Goal: Task Accomplishment & Management: Complete application form

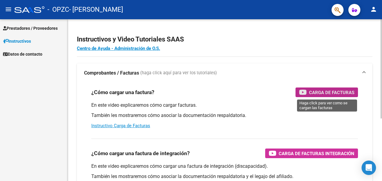
click at [327, 94] on span "Carga de Facturas" at bounding box center [331, 93] width 45 height 8
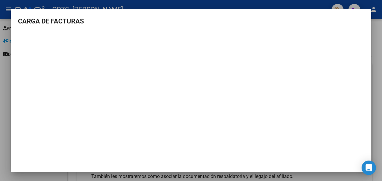
click at [180, 13] on mat-dialog-container "CARGA DE FACTURAS" at bounding box center [191, 90] width 360 height 163
click at [9, 9] on div at bounding box center [191, 90] width 382 height 181
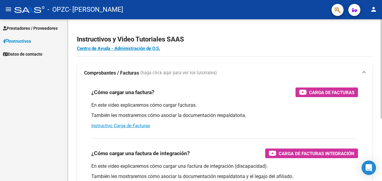
click at [379, 89] on div "Instructivos y Video Tutoriales SAAS Centro de Ayuda - Administración de O.S. C…" at bounding box center [224, 150] width 315 height 263
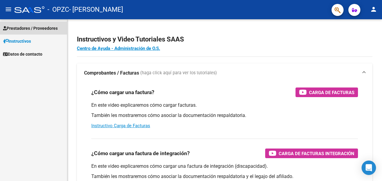
click at [24, 30] on span "Prestadores / Proveedores" at bounding box center [30, 28] width 55 height 7
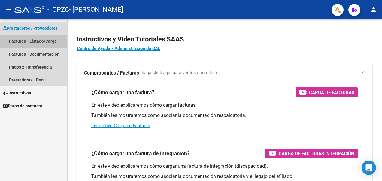
click at [20, 41] on link "Facturas - Listado/Carga" at bounding box center [33, 41] width 67 height 13
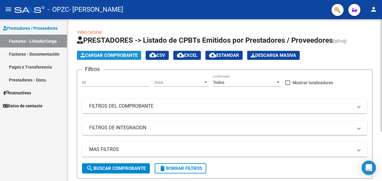
click at [111, 57] on span "Cargar Comprobante" at bounding box center [108, 55] width 57 height 5
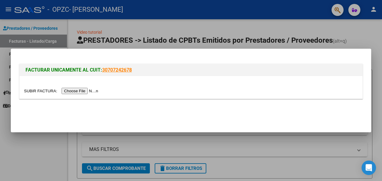
click at [74, 92] on input "file" at bounding box center [62, 91] width 76 height 6
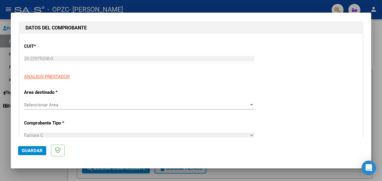
scroll to position [63, 0]
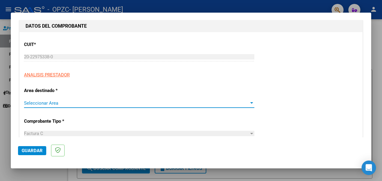
click at [250, 102] on div at bounding box center [251, 103] width 3 height 2
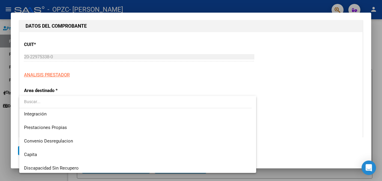
scroll to position [44, 0]
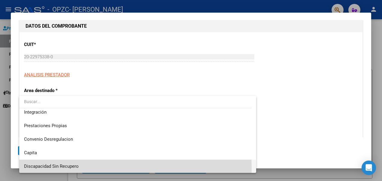
click at [42, 169] on span "Discapacidad Sin Recupero" at bounding box center [137, 166] width 227 height 14
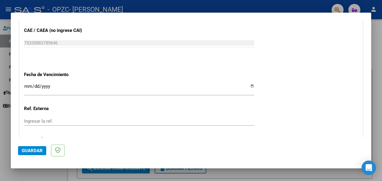
scroll to position [308, 0]
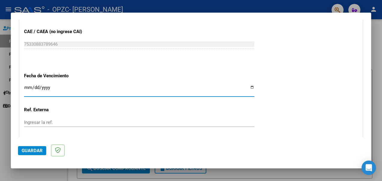
click at [44, 87] on input "Ingresar la fecha" at bounding box center [139, 90] width 230 height 10
click at [28, 86] on input "Ingresar la fecha" at bounding box center [139, 90] width 230 height 10
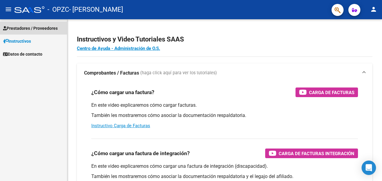
click at [26, 29] on span "Prestadores / Proveedores" at bounding box center [30, 28] width 55 height 7
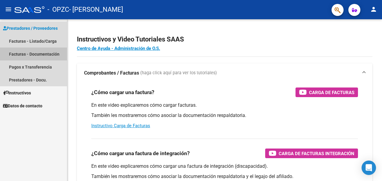
click at [21, 54] on link "Facturas - Documentación" at bounding box center [33, 53] width 67 height 13
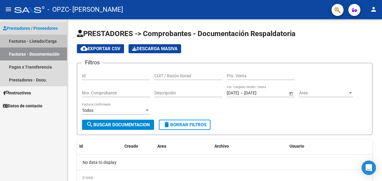
click at [15, 41] on link "Facturas - Listado/Carga" at bounding box center [33, 41] width 67 height 13
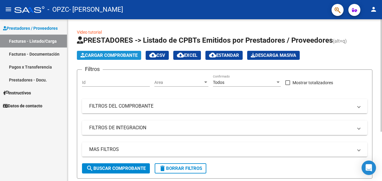
click at [115, 57] on span "Cargar Comprobante" at bounding box center [108, 55] width 57 height 5
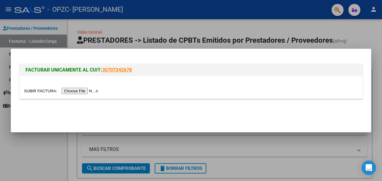
click at [75, 91] on input "file" at bounding box center [62, 91] width 76 height 6
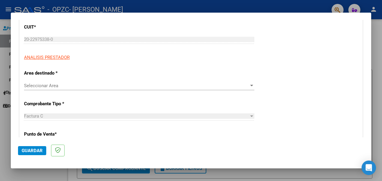
scroll to position [83, 0]
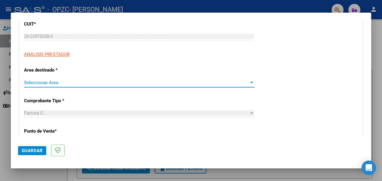
click at [249, 81] on div at bounding box center [251, 82] width 5 height 5
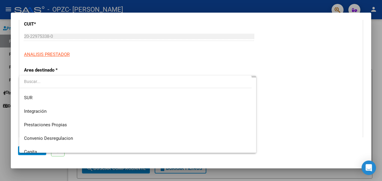
scroll to position [44, 0]
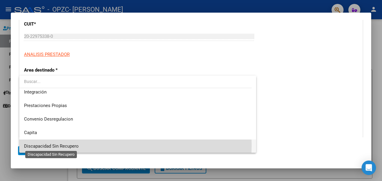
click at [61, 145] on span "Discapacidad Sin Recupero" at bounding box center [51, 145] width 55 height 5
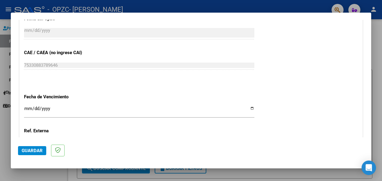
scroll to position [288, 0]
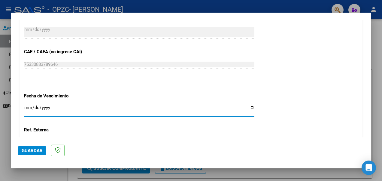
click at [29, 109] on input "Ingresar la fecha" at bounding box center [139, 110] width 230 height 10
type input "[DATE]"
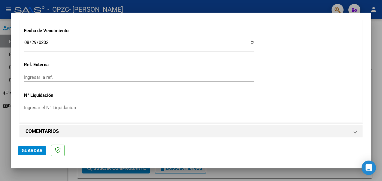
scroll to position [357, 0]
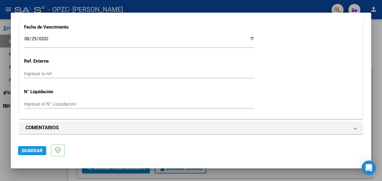
click at [30, 151] on span "Guardar" at bounding box center [32, 150] width 21 height 5
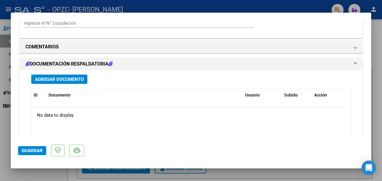
scroll to position [464, 0]
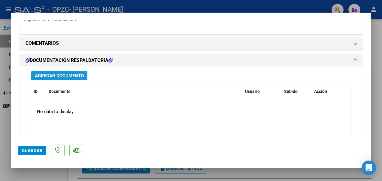
click at [61, 74] on span "Agregar Documento" at bounding box center [59, 75] width 49 height 5
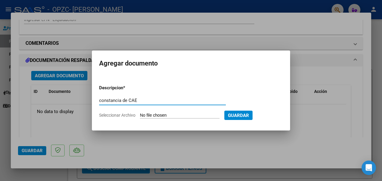
type input "constancia de CAE"
click at [170, 114] on input "Seleccionar Archivo" at bounding box center [180, 116] width 80 height 6
type input "C:\fakepath\CONST CAE [DATE].pdf"
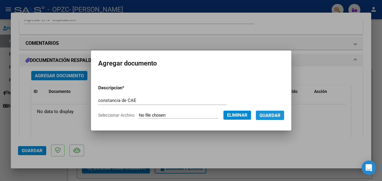
click at [280, 116] on span "Guardar" at bounding box center [269, 115] width 21 height 5
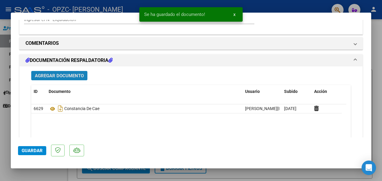
click at [54, 76] on span "Agregar Documento" at bounding box center [59, 75] width 49 height 5
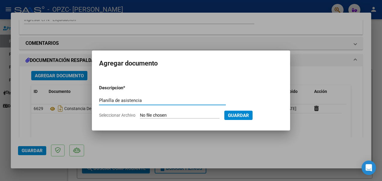
type input "Planilla de asistencia"
click at [149, 115] on input "Seleccionar Archivo" at bounding box center [180, 116] width 80 height 6
type input "C:\fakepath\ASIST BENJA [DATE].pdf"
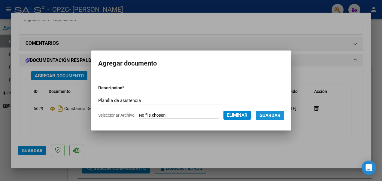
click at [280, 114] on span "Guardar" at bounding box center [269, 115] width 21 height 5
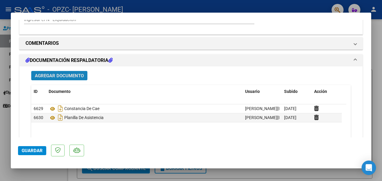
click at [66, 73] on span "Agregar Documento" at bounding box center [59, 75] width 49 height 5
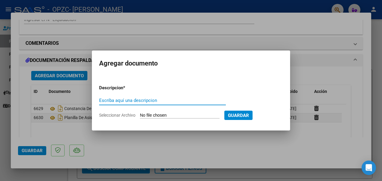
click at [154, 99] on input "Escriba aquí una descripcion" at bounding box center [162, 100] width 127 height 5
type input "constancia Cuit"
click at [150, 113] on input "Seleccionar Archivo" at bounding box center [180, 116] width 80 height 6
type input "C:\fakepath\contancia Cuit.pdf"
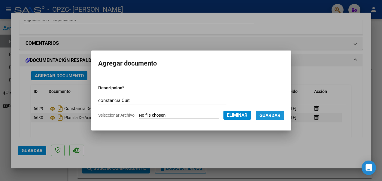
click at [280, 115] on span "Guardar" at bounding box center [269, 115] width 21 height 5
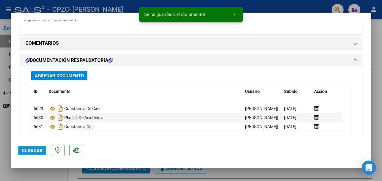
click at [32, 148] on span "Guardar" at bounding box center [32, 150] width 21 height 5
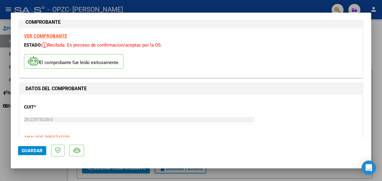
scroll to position [0, 0]
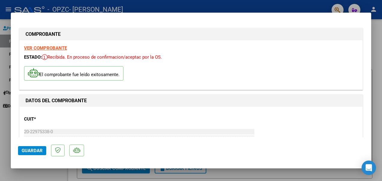
click at [327, 14] on mat-dialog-container "COMPROBANTE VER COMPROBANTE ESTADO: Recibida. En proceso de confirmacion/acepta…" at bounding box center [191, 91] width 360 height 156
click at [48, 49] on strong "VER COMPROBANTE" at bounding box center [45, 47] width 43 height 5
click at [377, 45] on div at bounding box center [191, 90] width 382 height 181
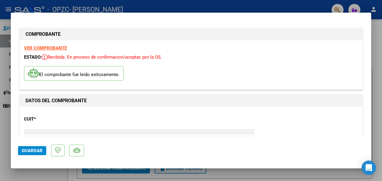
type input "$ 0,00"
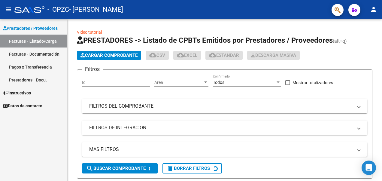
click at [377, 45] on div "Video tutorial PRESTADORES -> Listado de CPBTs Emitidos por Prestadores / Prove…" at bounding box center [224, 128] width 315 height 219
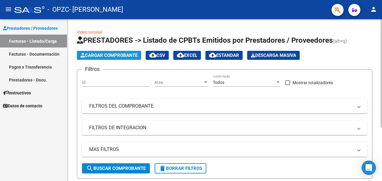
click at [111, 56] on span "Cargar Comprobante" at bounding box center [108, 55] width 57 height 5
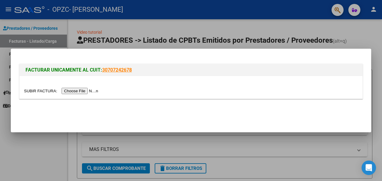
click at [78, 91] on input "file" at bounding box center [62, 91] width 76 height 6
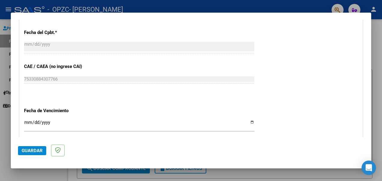
scroll to position [271, 0]
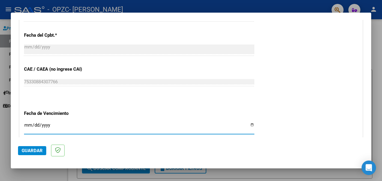
click at [25, 124] on input "Ingresar la fecha" at bounding box center [139, 128] width 230 height 10
type input "[DATE]"
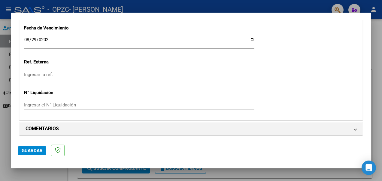
scroll to position [357, 0]
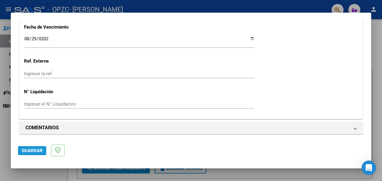
click at [36, 150] on span "Guardar" at bounding box center [32, 150] width 21 height 5
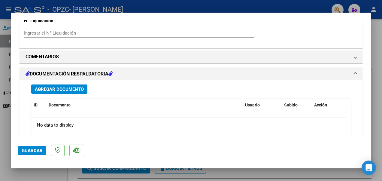
scroll to position [442, 0]
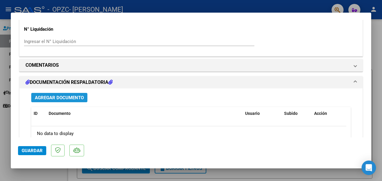
click at [66, 95] on span "Agregar Documento" at bounding box center [59, 97] width 49 height 5
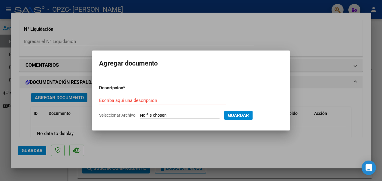
click at [66, 94] on div at bounding box center [191, 90] width 382 height 181
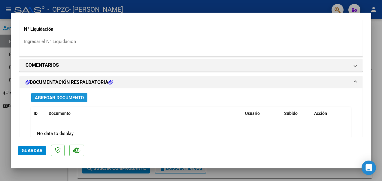
click at [66, 95] on span "Agregar Documento" at bounding box center [59, 97] width 49 height 5
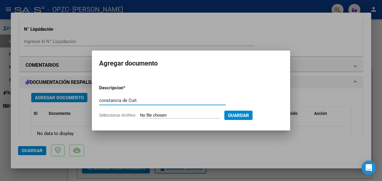
type input "constancia de Cuit"
click at [156, 112] on app-file-uploader "Seleccionar Archivo" at bounding box center [161, 114] width 125 height 5
click at [160, 115] on input "Seleccionar Archivo" at bounding box center [180, 116] width 80 height 6
type input "C:\fakepath\contancia Cuit.pdf"
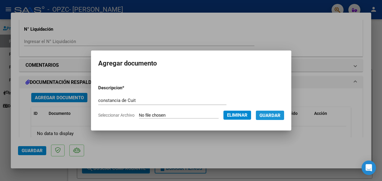
click at [277, 116] on span "Guardar" at bounding box center [269, 115] width 21 height 5
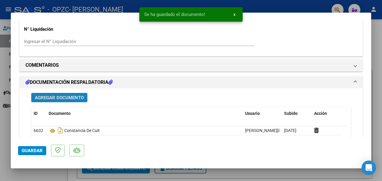
click at [65, 96] on span "Agregar Documento" at bounding box center [59, 97] width 49 height 5
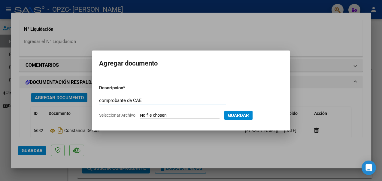
type input "comprobante de CAE"
click at [161, 114] on input "Seleccionar Archivo" at bounding box center [180, 116] width 80 height 6
type input "C:\fakepath\CONST CAE [DATE].pdf"
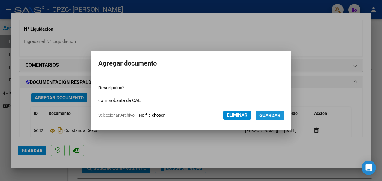
click at [280, 117] on span "Guardar" at bounding box center [269, 115] width 21 height 5
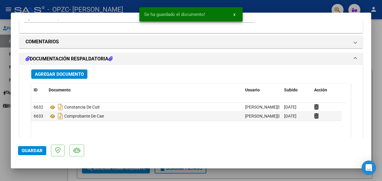
scroll to position [468, 0]
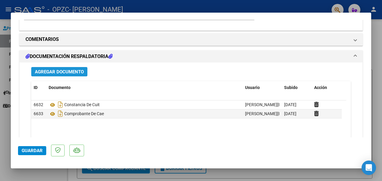
click at [73, 72] on span "Agregar Documento" at bounding box center [59, 71] width 49 height 5
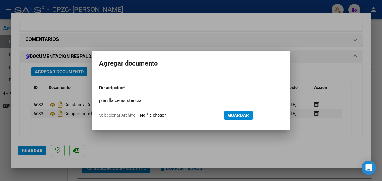
type input "planilla de asistencia"
click at [160, 115] on input "Seleccionar Archivo" at bounding box center [180, 116] width 80 height 6
type input "C:\fakepath\ASIST BENJA [DATE].pdf"
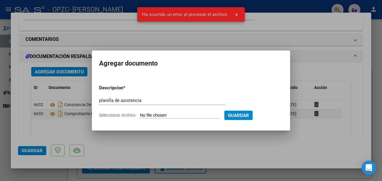
click at [156, 114] on input "Seleccionar Archivo" at bounding box center [180, 116] width 80 height 6
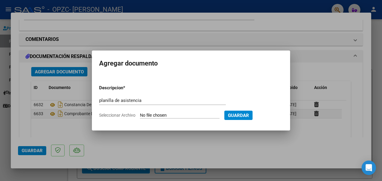
type input "C:\fakepath\ASIST BENJA [DATE].pdf"
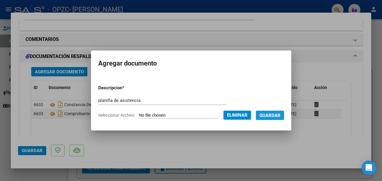
click at [280, 115] on span "Guardar" at bounding box center [269, 115] width 21 height 5
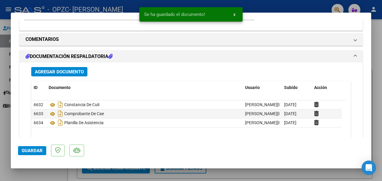
click at [282, 115] on datatable-body-cell "[DATE]" at bounding box center [297, 113] width 30 height 9
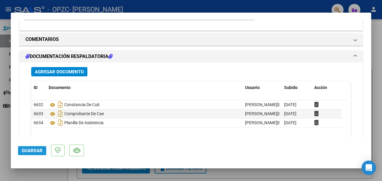
click at [34, 150] on span "Guardar" at bounding box center [32, 150] width 21 height 5
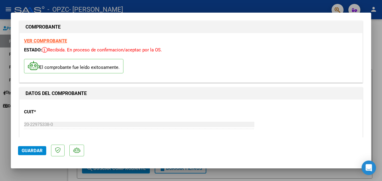
scroll to position [0, 0]
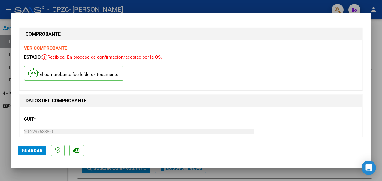
click at [375, 94] on div at bounding box center [191, 90] width 382 height 181
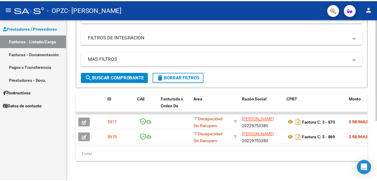
scroll to position [95, 0]
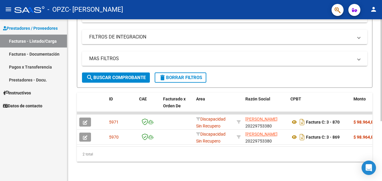
click at [382, 122] on html "menu - OPZC - [PERSON_NAME] person Prestadores / Proveedores Facturas - Listado…" at bounding box center [191, 90] width 382 height 181
click at [374, 8] on mat-icon "person" at bounding box center [373, 9] width 7 height 7
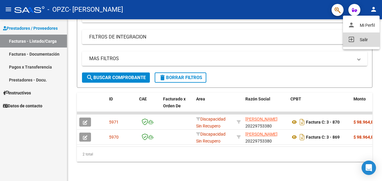
click at [365, 39] on button "exit_to_app Salir" at bounding box center [361, 39] width 37 height 14
